Goal: Complete application form

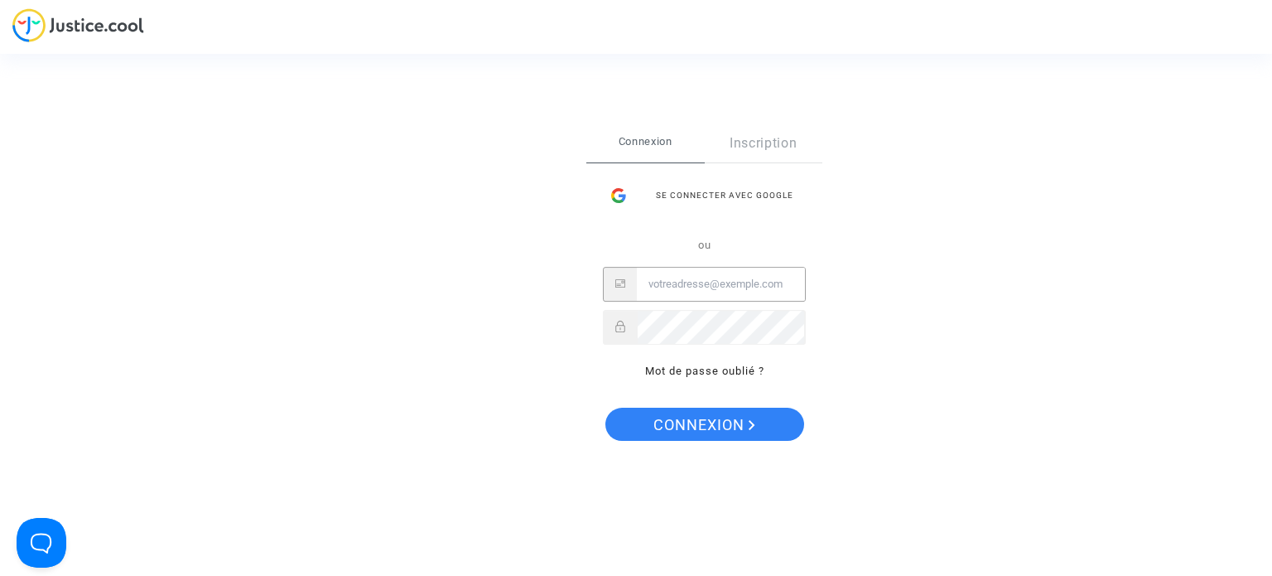
click at [690, 284] on input "Email" at bounding box center [721, 284] width 168 height 33
type input "dom.soize@wanadoo.fr"
click at [606, 408] on button "Connexion" at bounding box center [705, 424] width 199 height 33
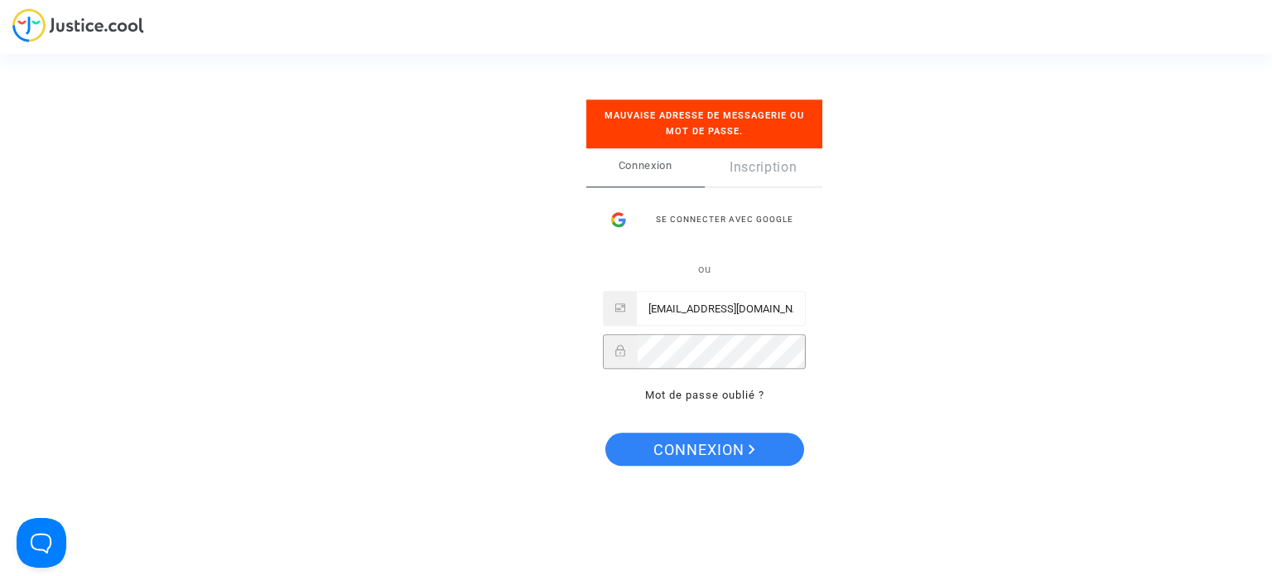
click at [606, 432] on button "Connexion" at bounding box center [705, 448] width 199 height 33
click at [765, 225] on div "Se connecter avec Google" at bounding box center [704, 219] width 203 height 33
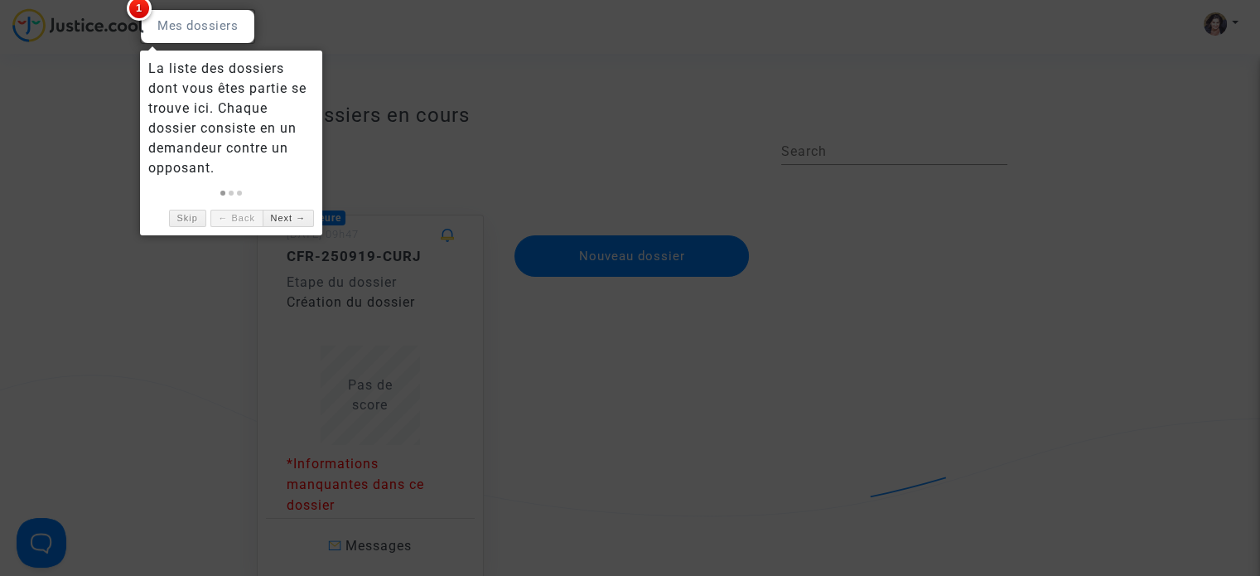
click at [41, 188] on div at bounding box center [630, 288] width 1260 height 576
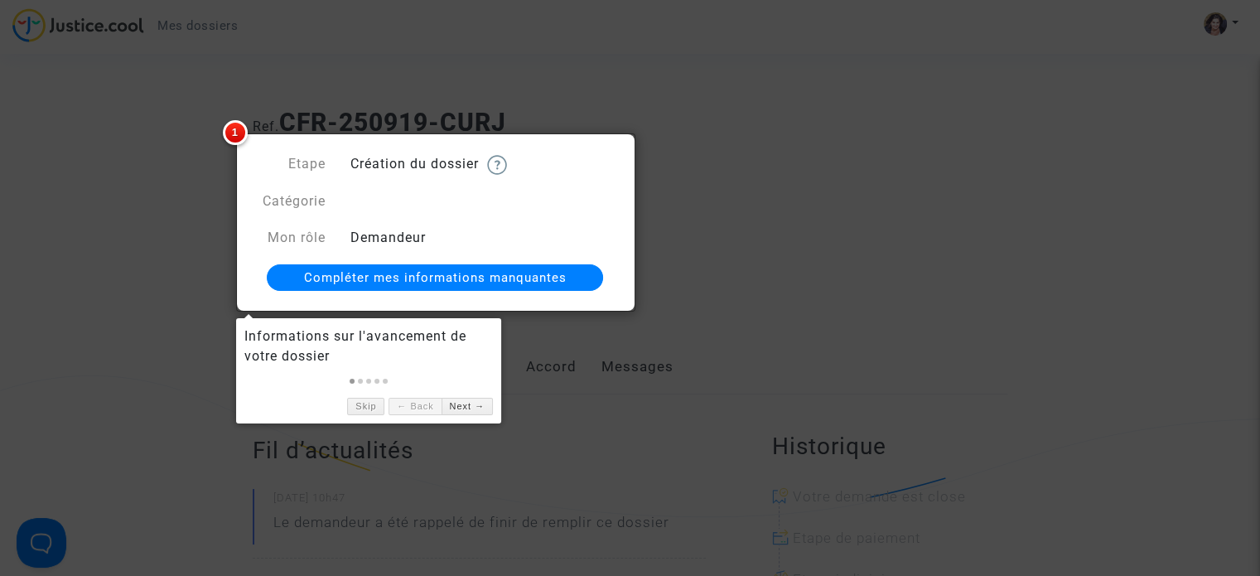
click at [372, 276] on span "Compléter mes informations manquantes" at bounding box center [435, 277] width 263 height 15
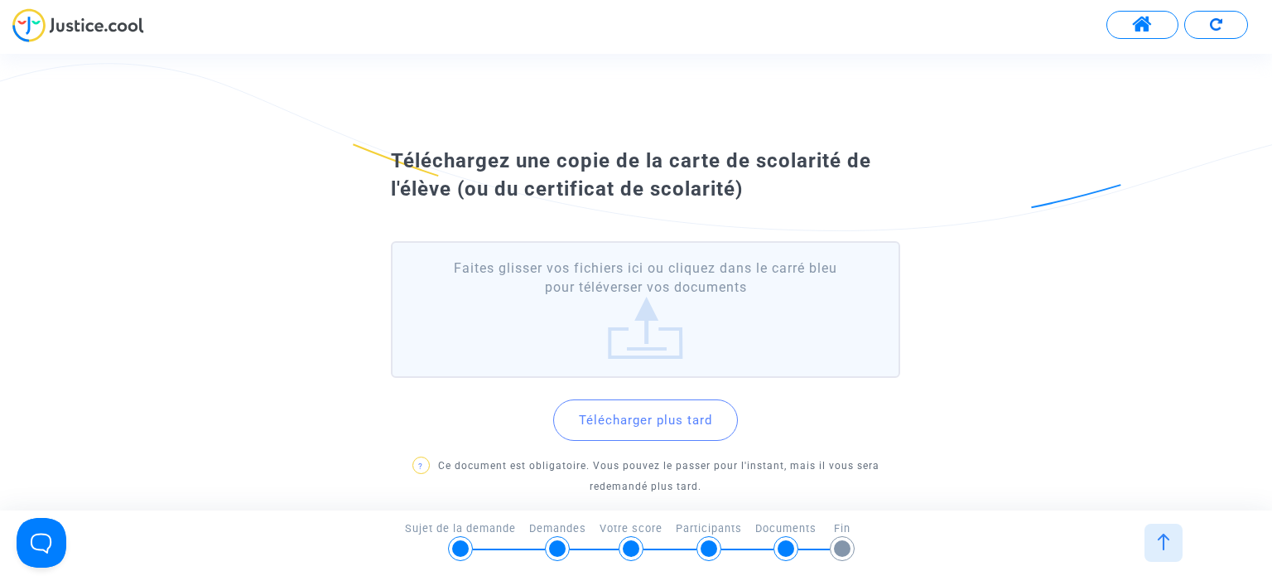
click at [671, 319] on label "Faites glisser vos fichiers ici ou cliquez dans le carré bleu pour téléverser v…" at bounding box center [645, 309] width 509 height 137
click at [0, 0] on input "Faites glisser vos fichiers ici ou cliquez dans le carré bleu pour téléverser v…" at bounding box center [0, 0] width 0 height 0
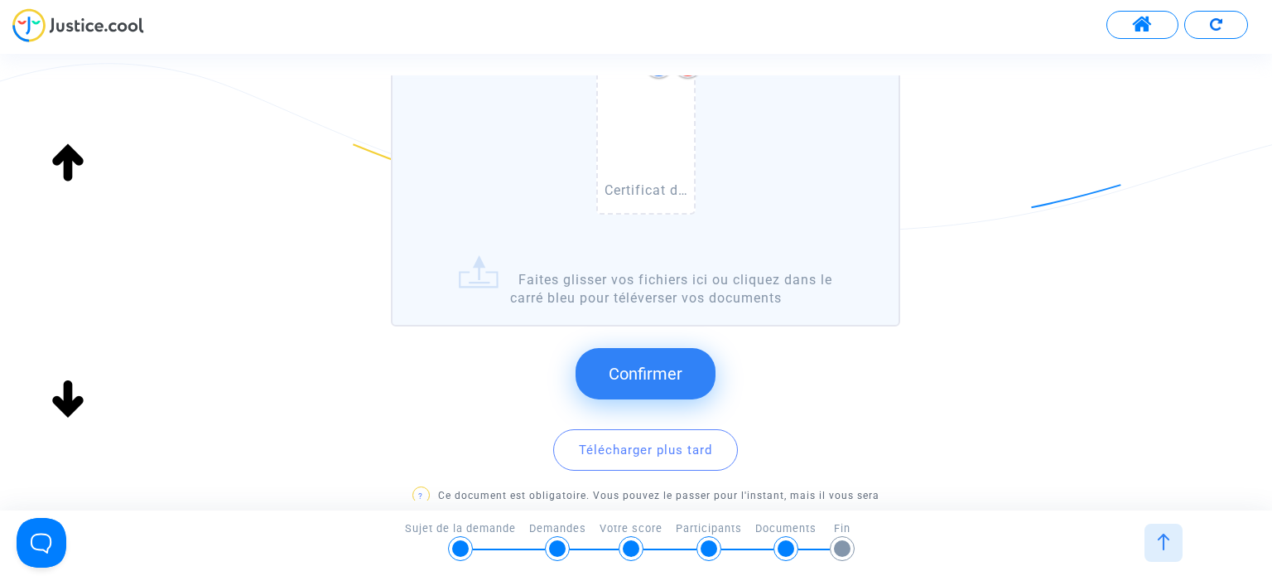
scroll to position [232, 0]
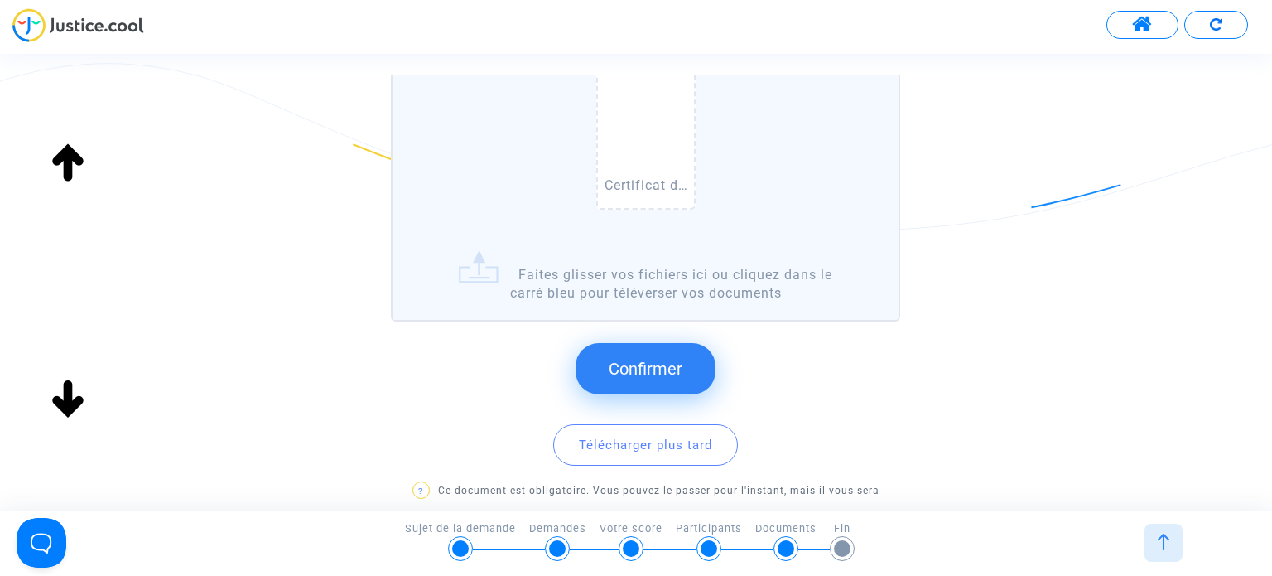
click at [668, 369] on span "Confirmer" at bounding box center [646, 369] width 74 height 20
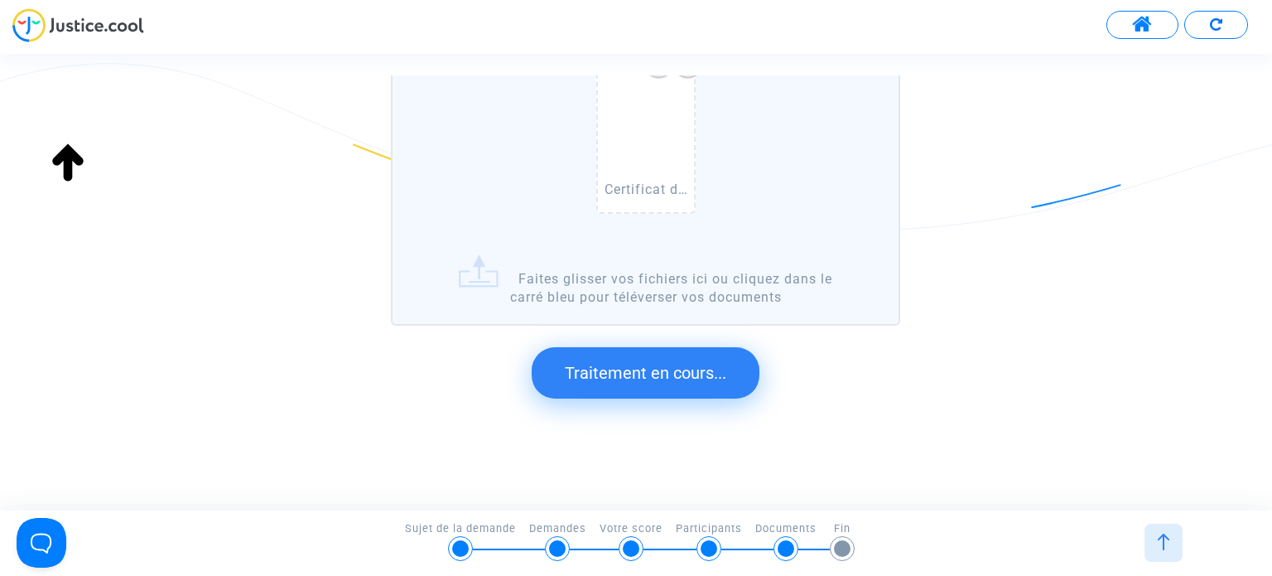
scroll to position [0, 0]
